Goal: Check status: Check status

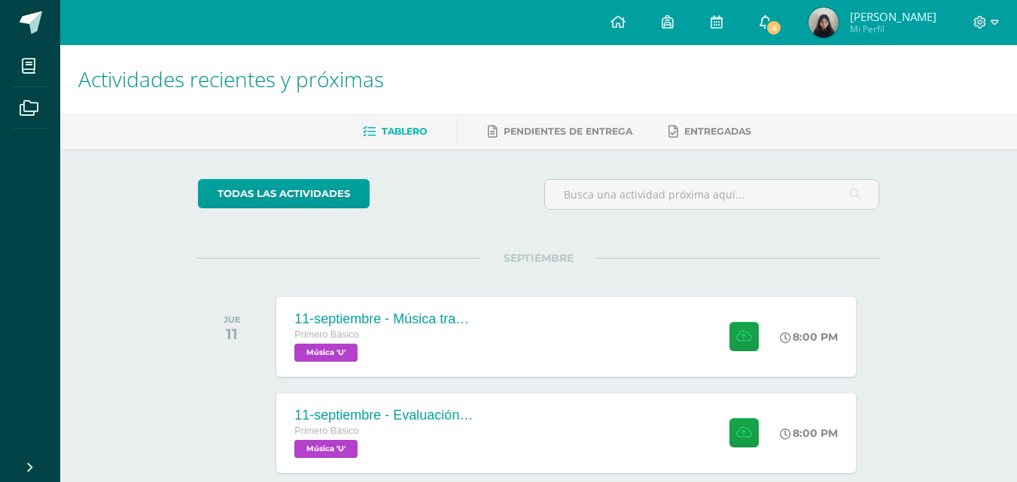
click at [769, 32] on link "4" at bounding box center [765, 22] width 48 height 45
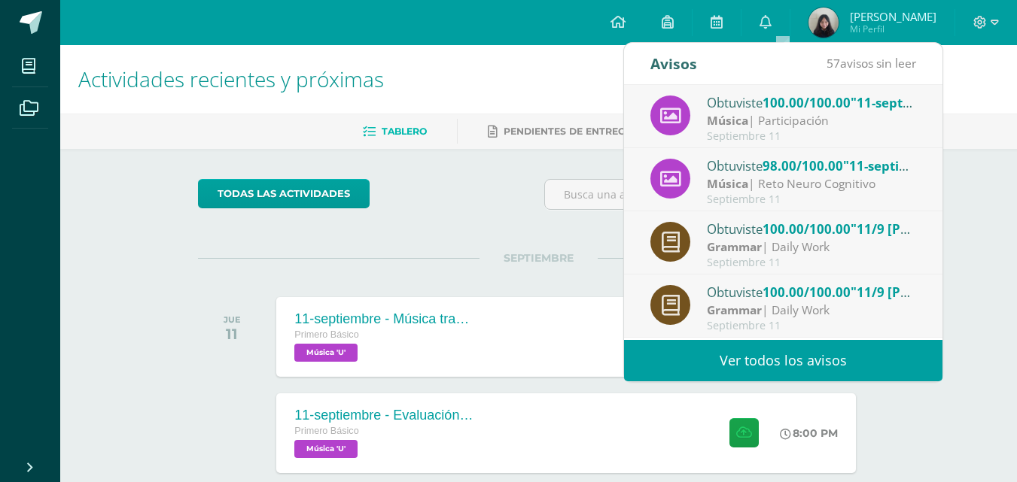
click at [749, 187] on div "Música | Reto Neuro Cognitivo" at bounding box center [811, 183] width 209 height 17
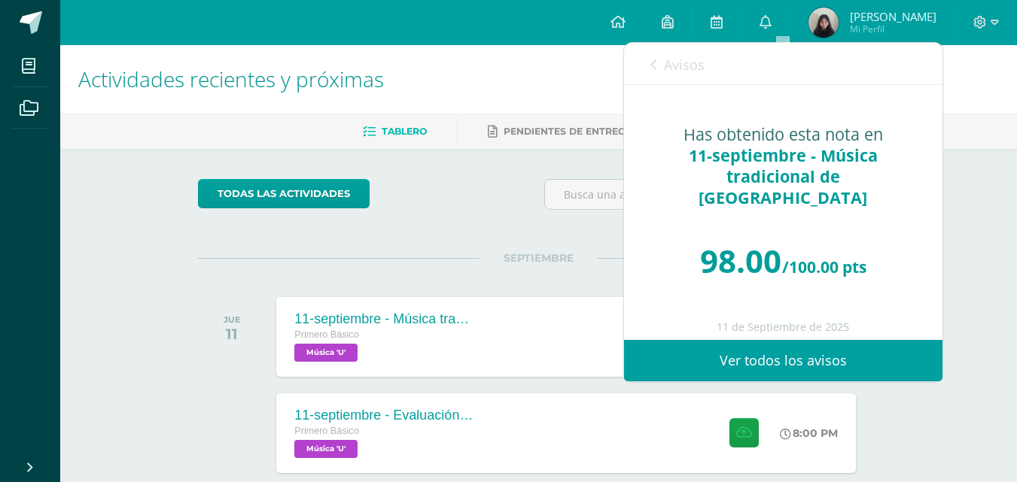
click at [683, 65] on span "Avisos" at bounding box center [684, 65] width 41 height 18
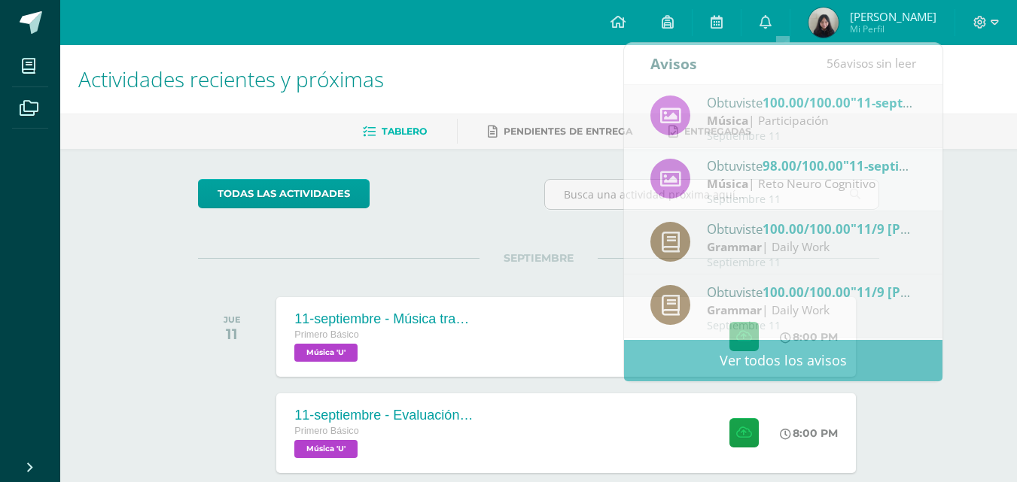
click at [896, 18] on span "[PERSON_NAME]" at bounding box center [893, 16] width 87 height 15
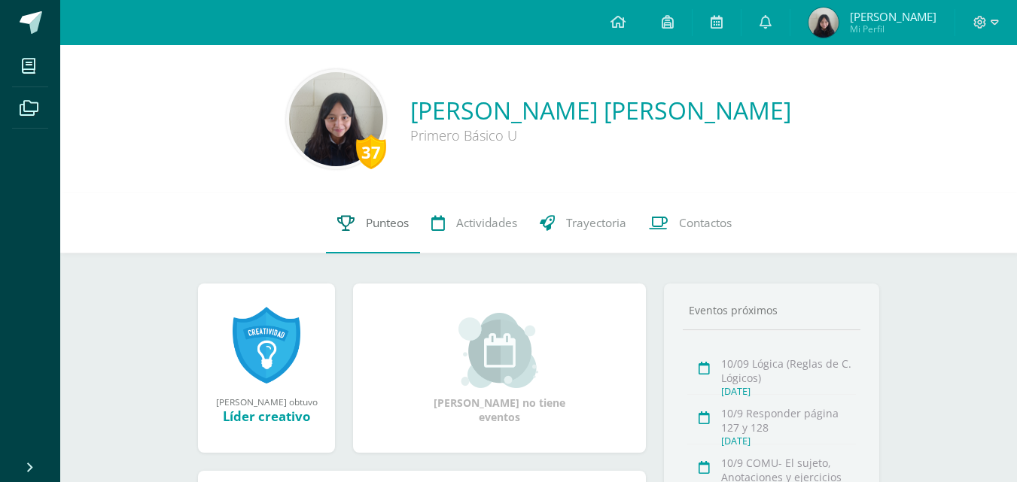
click at [381, 225] on span "Punteos" at bounding box center [387, 223] width 43 height 16
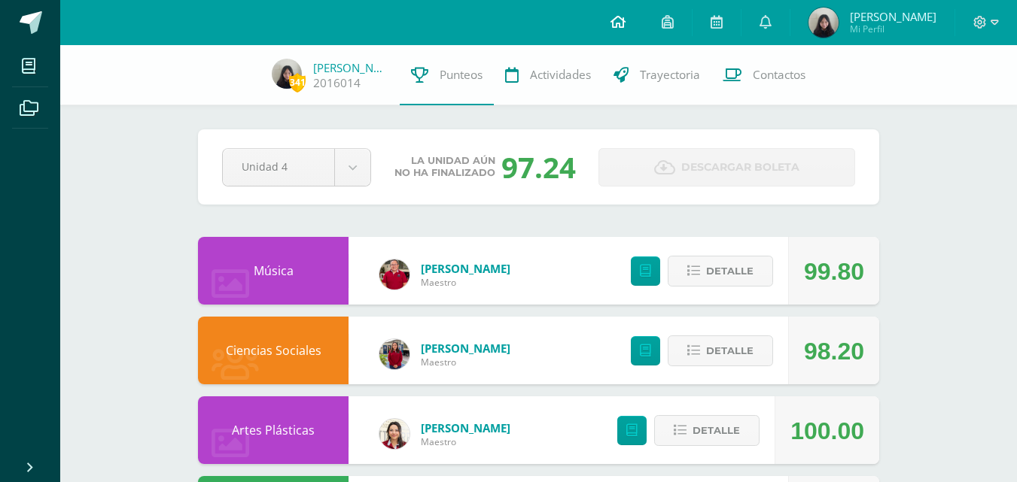
click at [625, 23] on icon at bounding box center [617, 22] width 15 height 14
